Goal: Information Seeking & Learning: Check status

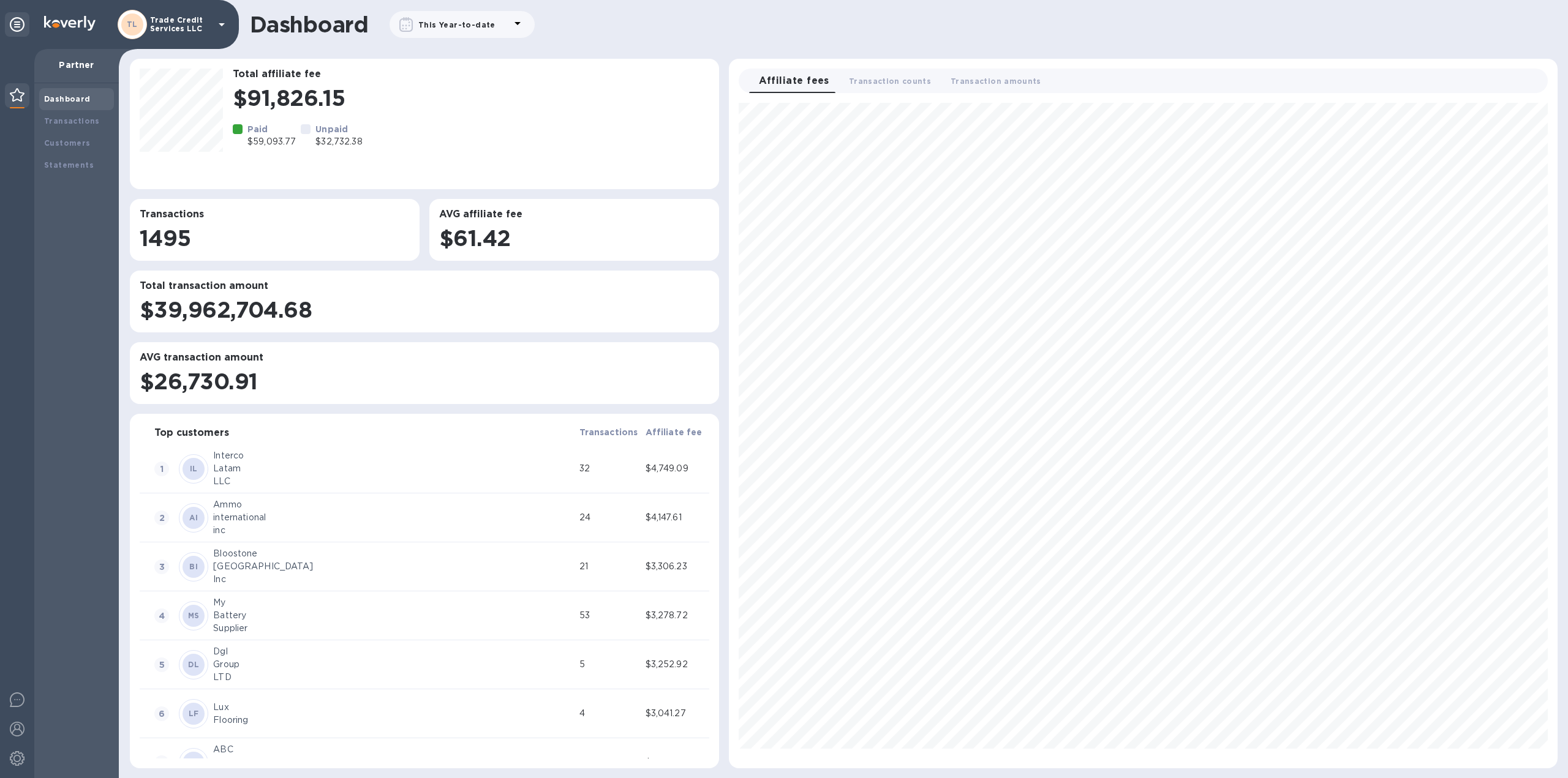
scroll to position [655, 818]
click at [69, 119] on b "Transactions" at bounding box center [72, 121] width 56 height 9
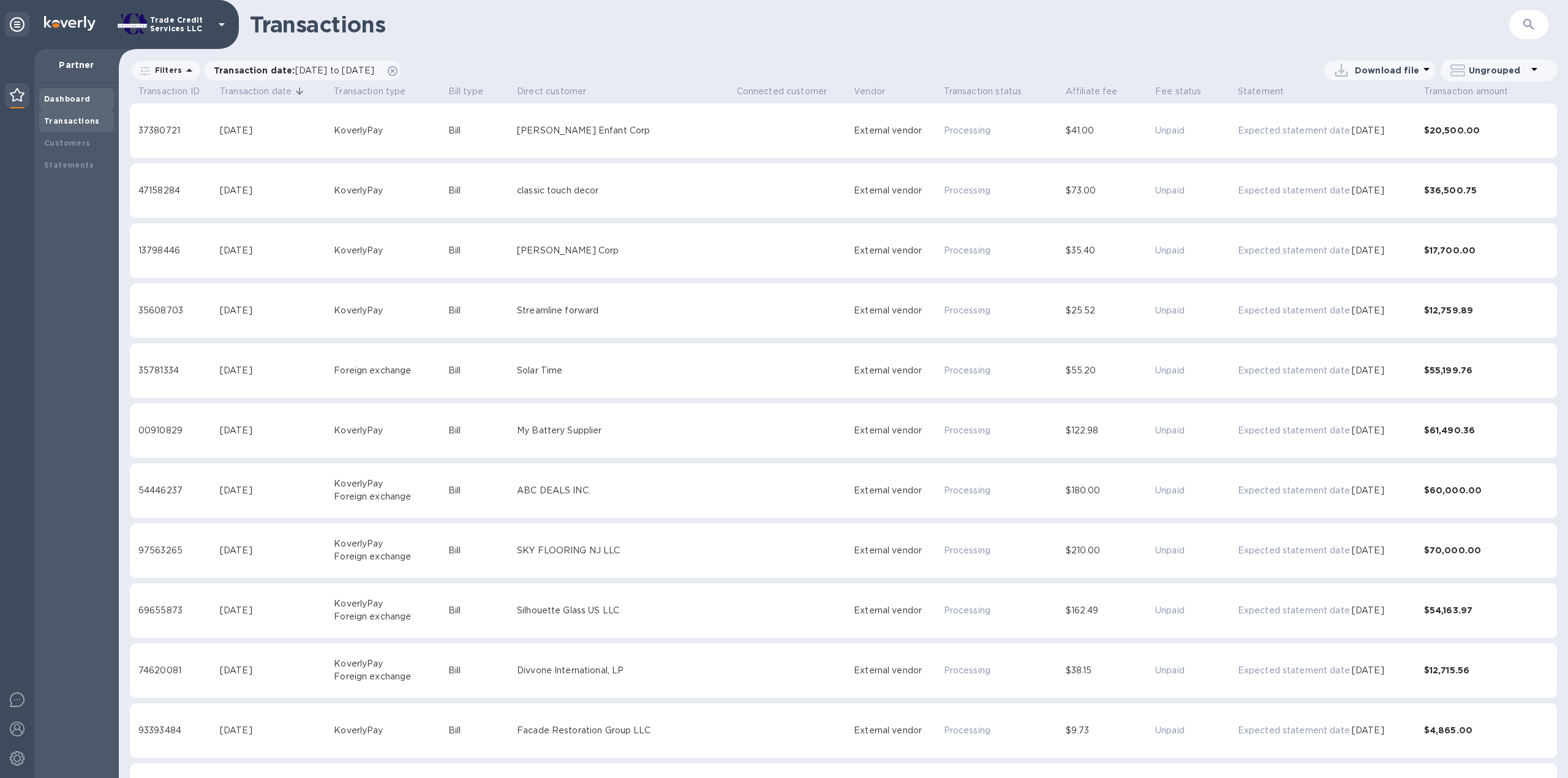
click at [73, 94] on div "Dashboard" at bounding box center [76, 99] width 65 height 12
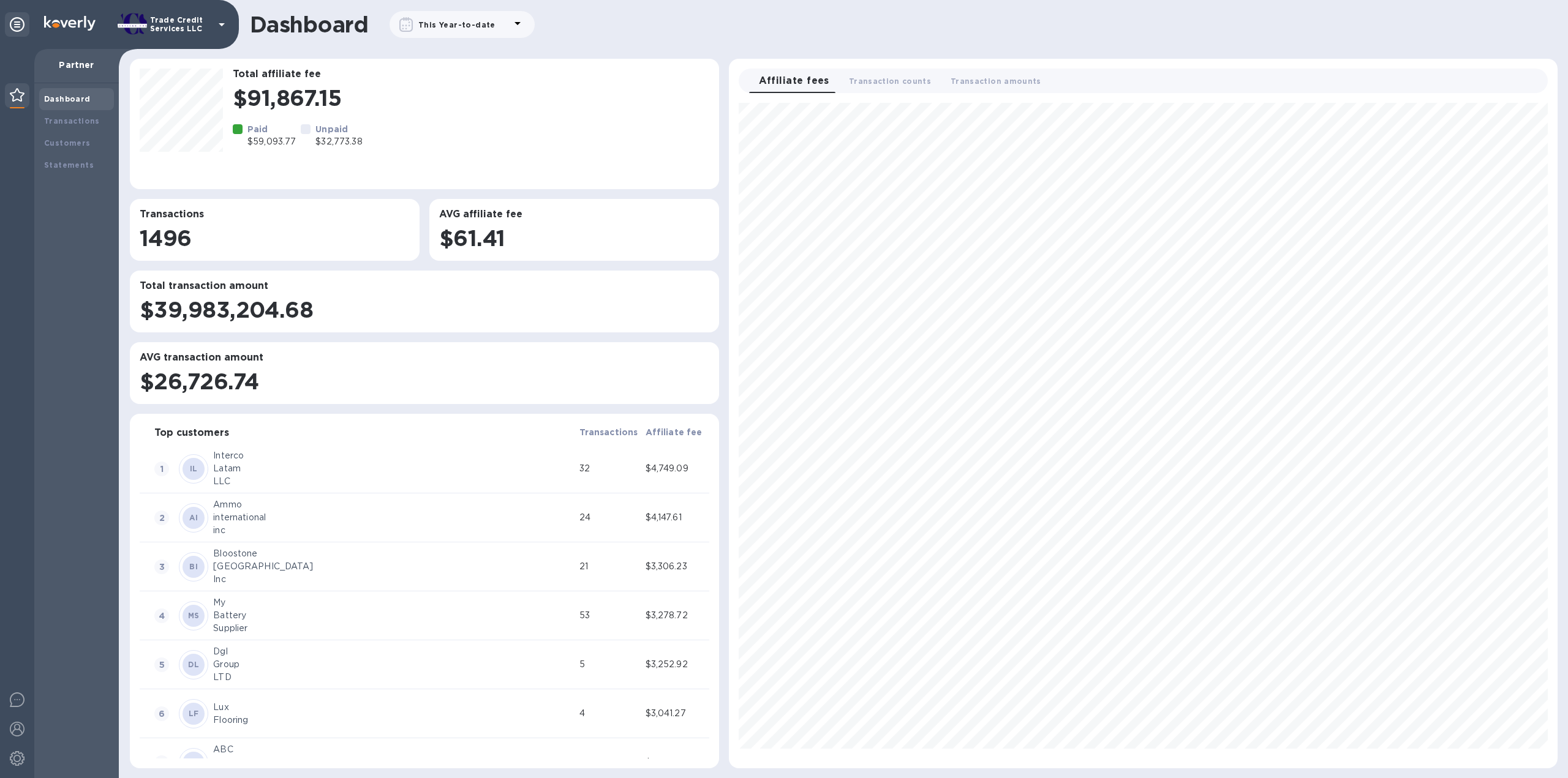
scroll to position [655, 818]
click at [449, 29] on div "This Year-to-date" at bounding box center [456, 24] width 82 height 18
click at [459, 88] on b "This Year-to-date" at bounding box center [433, 86] width 81 height 10
click at [431, 200] on p "This Month" at bounding box center [482, 205] width 193 height 13
type input "09/01/2025"
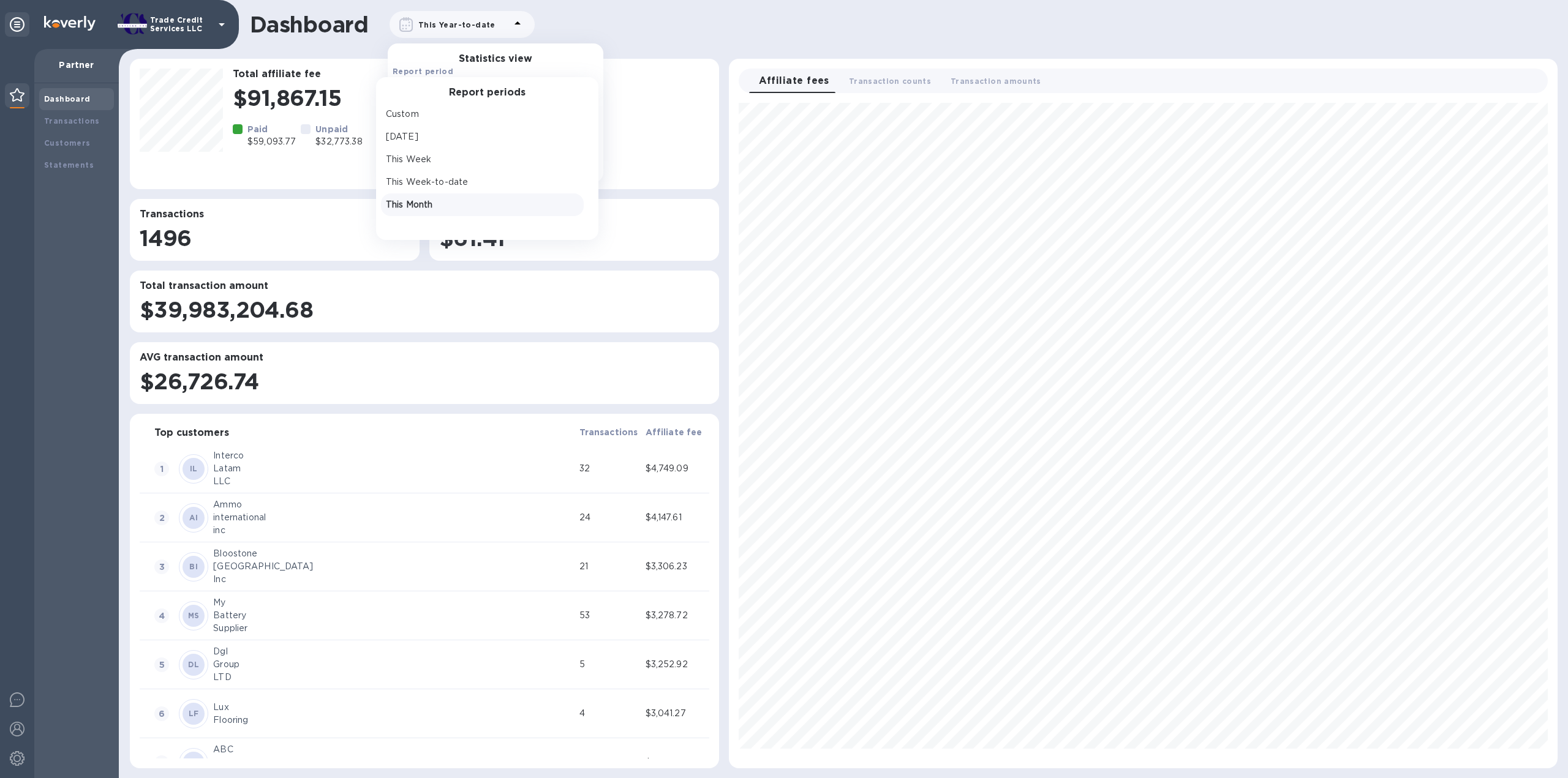
type input "09/30/2025"
click at [544, 165] on u "Apply" at bounding box center [556, 165] width 27 height 10
click at [66, 128] on div "Transactions" at bounding box center [76, 121] width 75 height 22
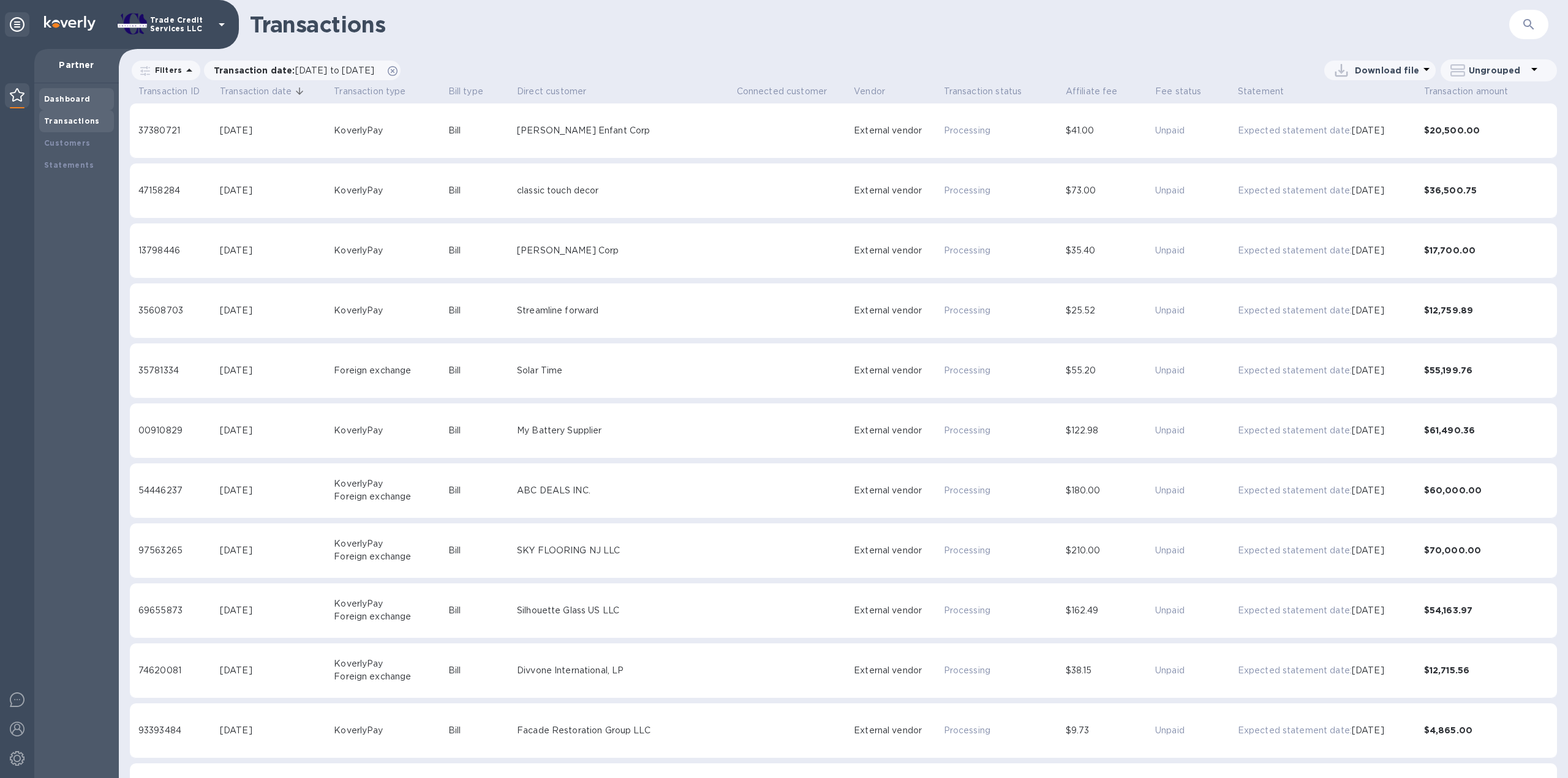
click at [73, 94] on b "Dashboard" at bounding box center [67, 99] width 47 height 9
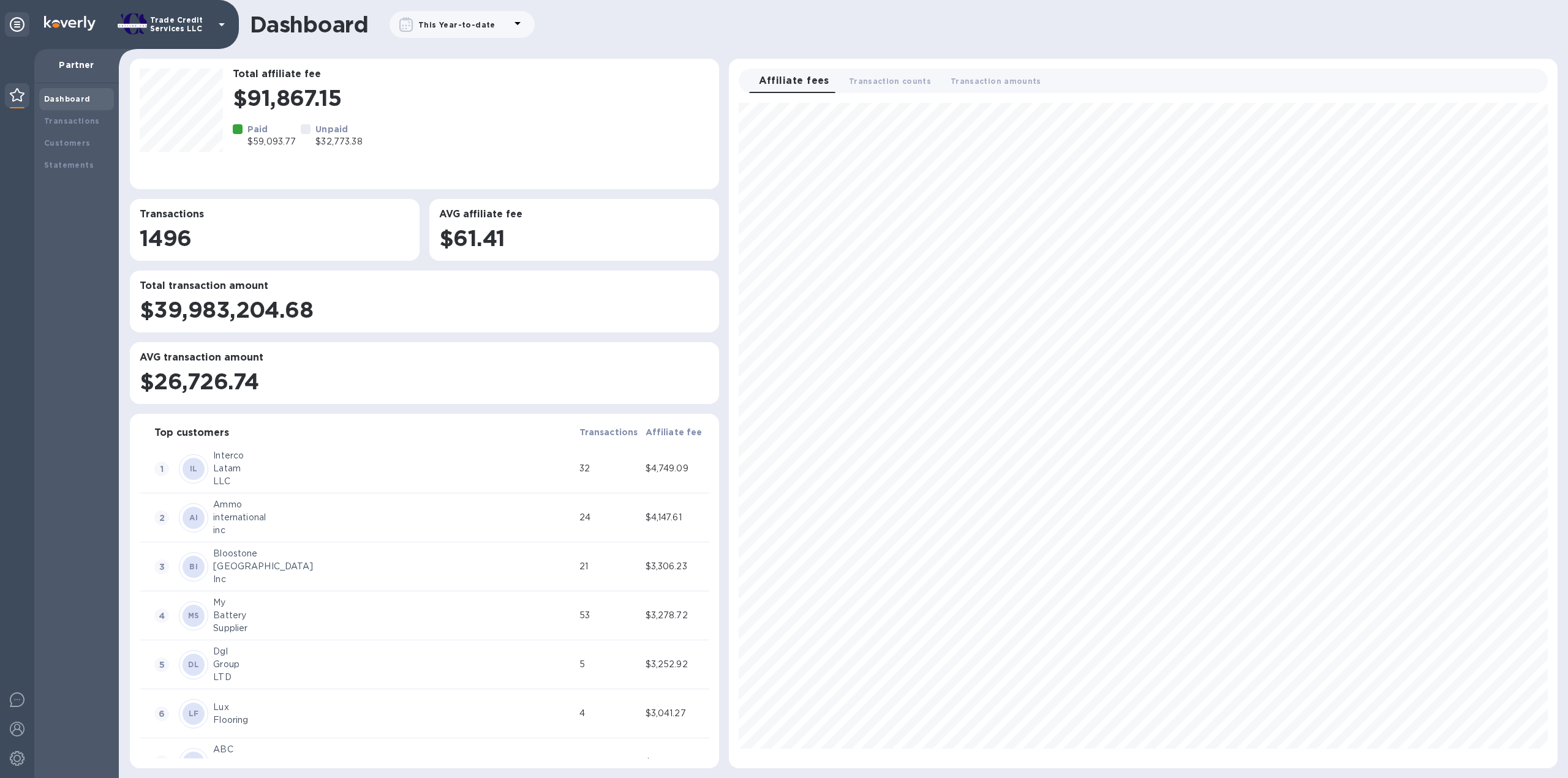
scroll to position [655, 818]
